Goal: Task Accomplishment & Management: Manage account settings

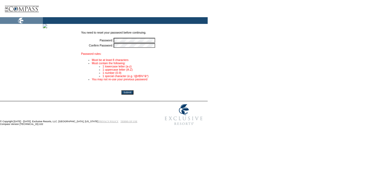
click at [142, 48] on table "You need to reset your password before continuing. Password: * Confirm Password…" at bounding box center [128, 57] width 94 height 54
click at [125, 42] on tr "Password: *" at bounding box center [127, 40] width 93 height 5
click at [256, 40] on form "You need to reset your password before continuing. Password: * Confirm Password…" at bounding box center [183, 64] width 366 height 127
click at [130, 41] on tr "Password: *" at bounding box center [127, 40] width 93 height 5
click at [107, 41] on tr "Password: *" at bounding box center [127, 40] width 93 height 5
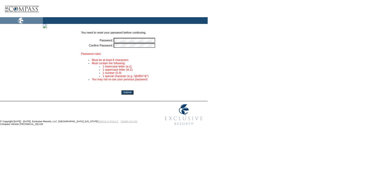
click at [134, 92] on input "Submit" at bounding box center [127, 92] width 12 height 4
